Goal: Browse casually

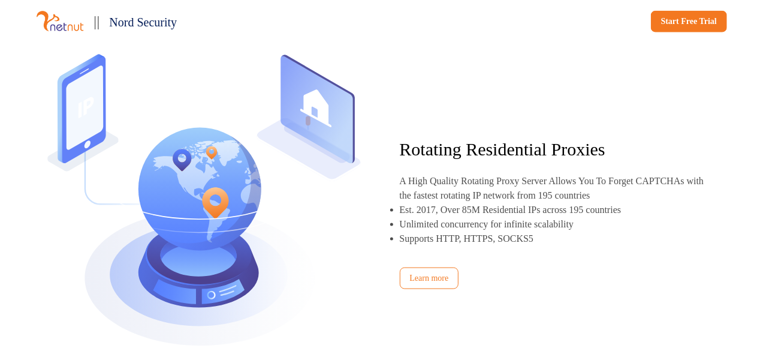
scroll to position [719, 0]
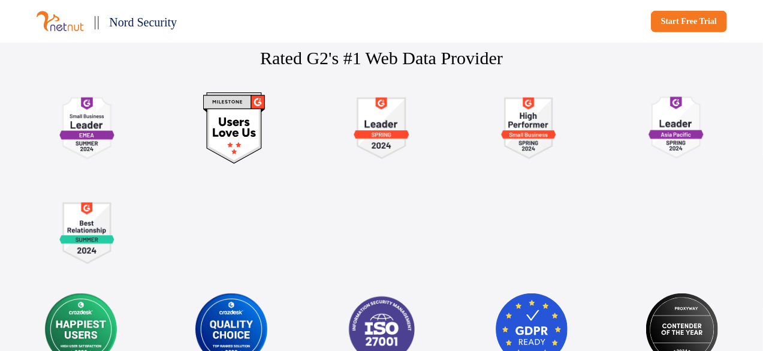
scroll to position [2403, 0]
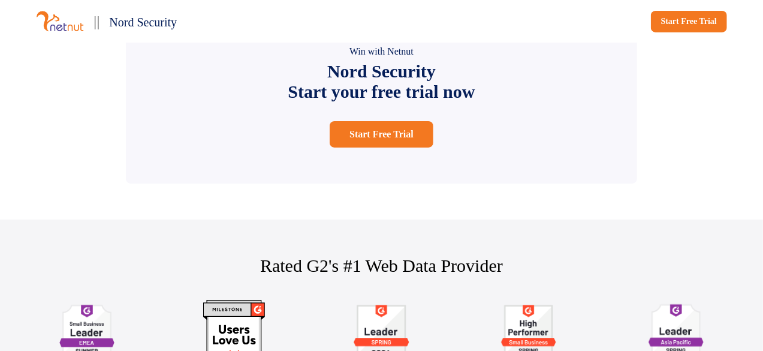
scroll to position [2283, 0]
